Goal: Find specific page/section

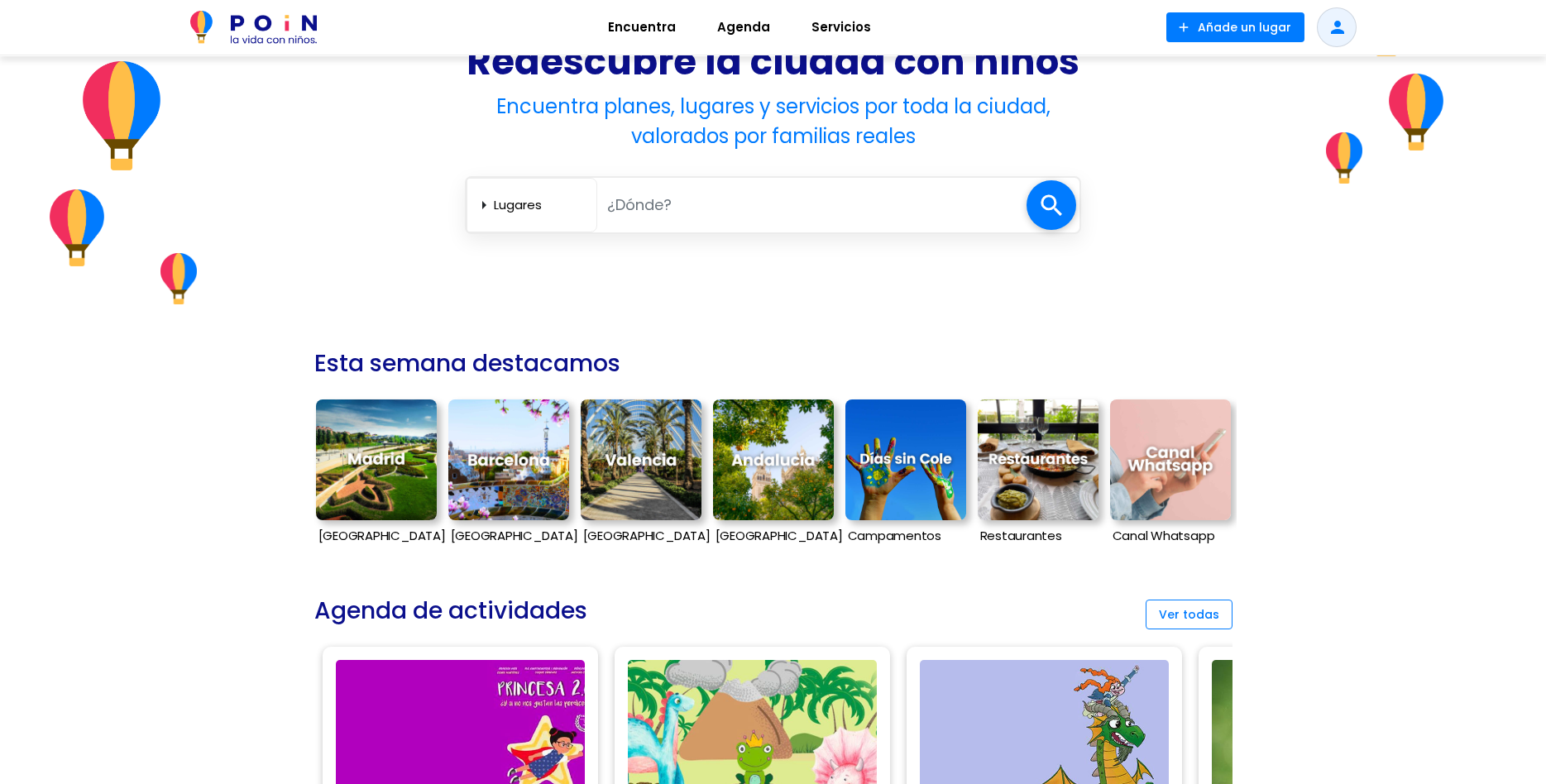
click at [690, 209] on input "text" at bounding box center [811, 205] width 429 height 34
type input "pucallpa"
click at [1057, 209] on span at bounding box center [1051, 206] width 50 height 50
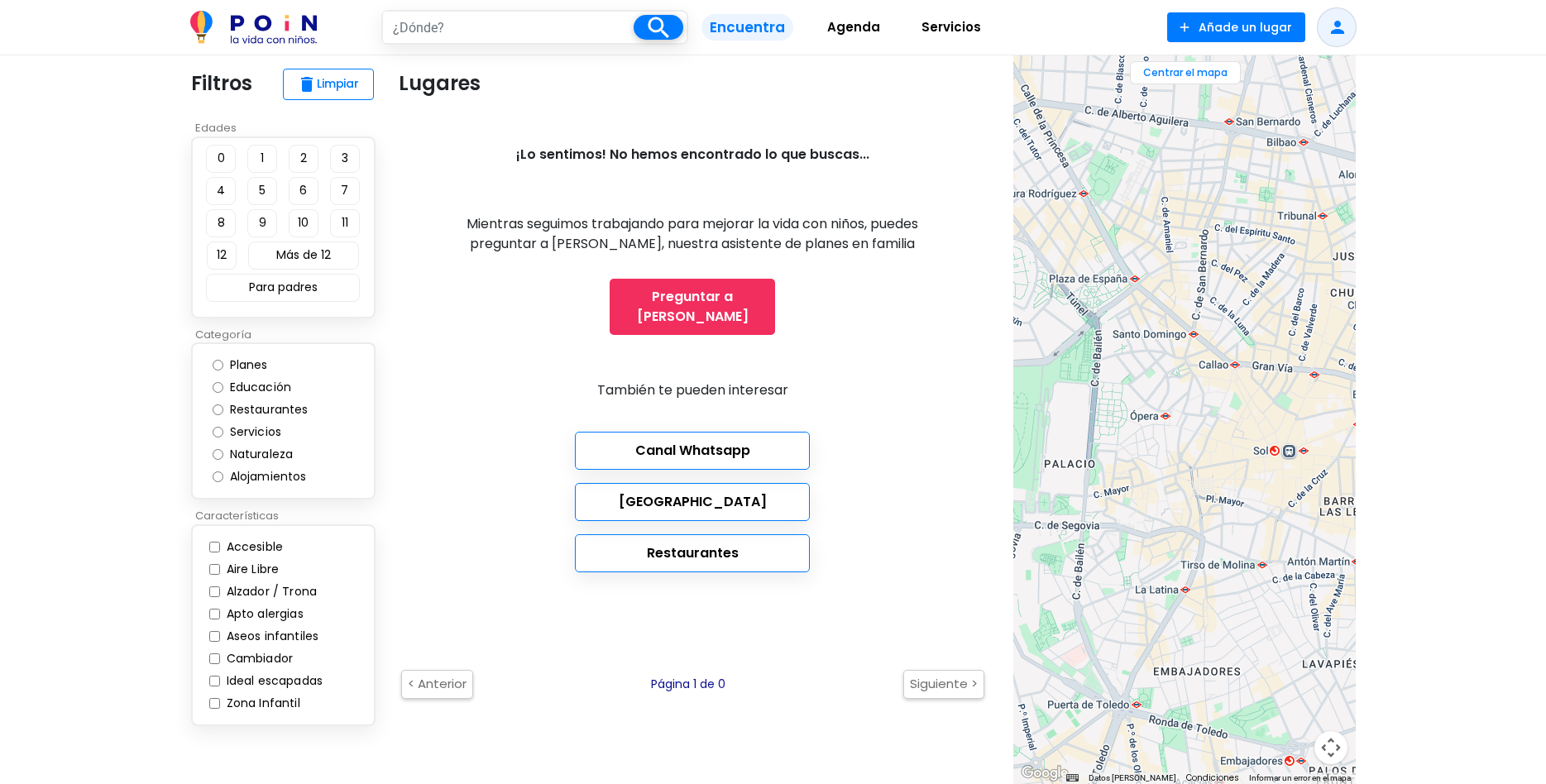
click at [489, 19] on input "text" at bounding box center [508, 27] width 250 height 32
type input "pucallpa"
click at [649, 30] on span at bounding box center [659, 27] width 50 height 25
